Goal: Navigation & Orientation: Find specific page/section

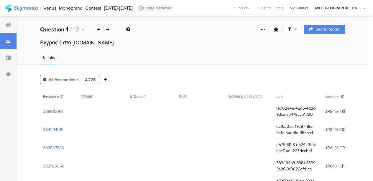
click at [311, 11] on div "My Surveys" at bounding box center [298, 8] width 25 height 6
